Goal: Task Accomplishment & Management: Use online tool/utility

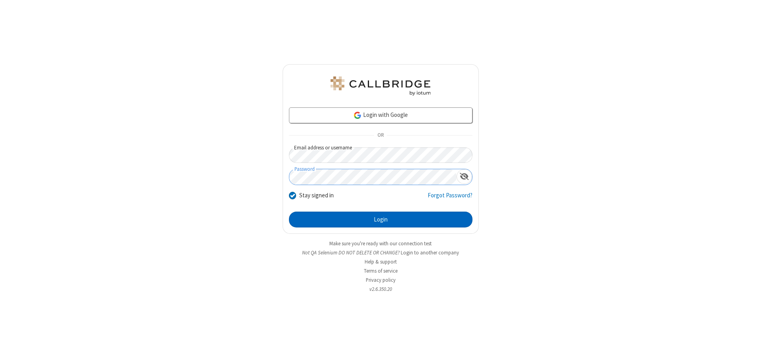
click at [380, 219] on button "Login" at bounding box center [380, 220] width 183 height 16
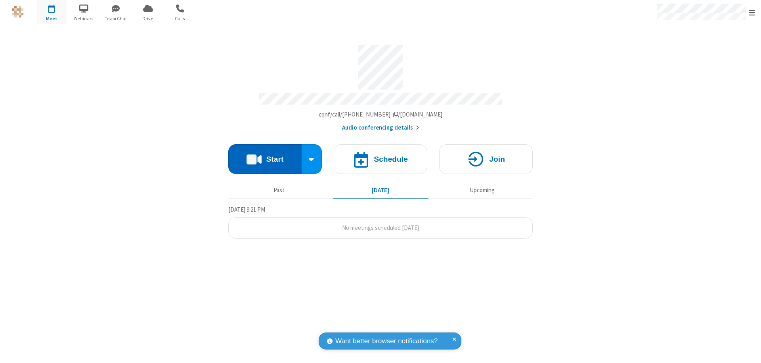
click at [265, 155] on button "Start" at bounding box center [264, 159] width 73 height 30
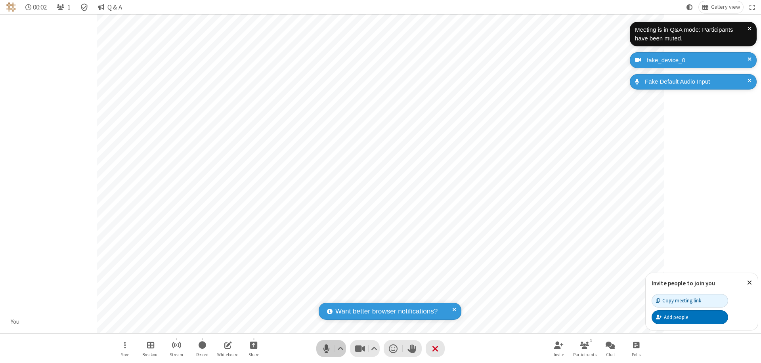
click at [326, 348] on span "Mute (⌘+Shift+A)" at bounding box center [326, 348] width 12 height 11
click at [326, 348] on span "Unmute (⌘+Shift+A)" at bounding box center [326, 348] width 12 height 11
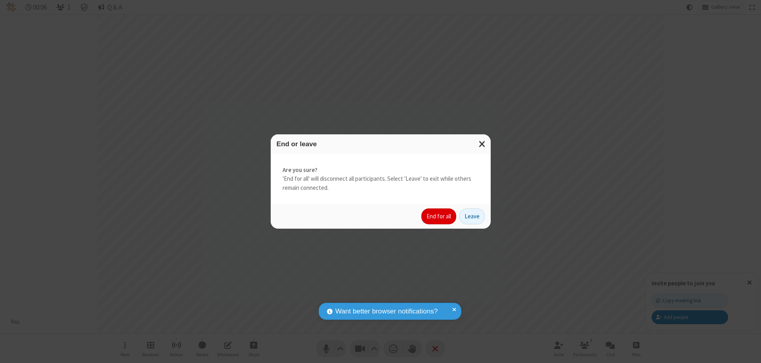
click at [439, 216] on button "End for all" at bounding box center [438, 216] width 35 height 16
